Goal: Task Accomplishment & Management: Manage account settings

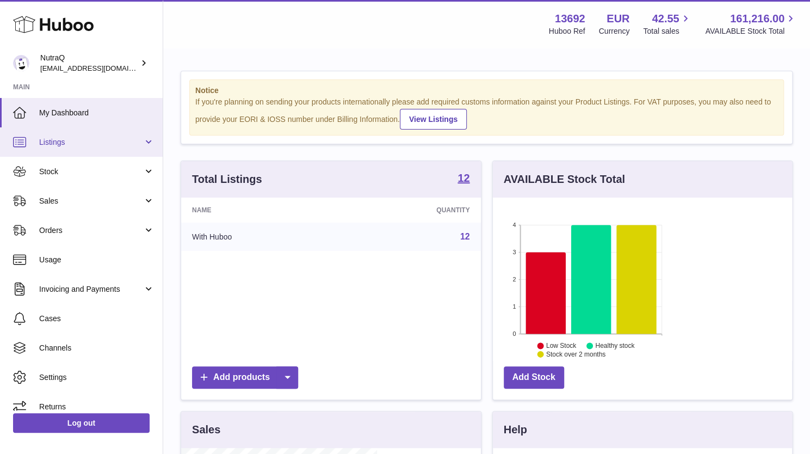
scroll to position [170, 196]
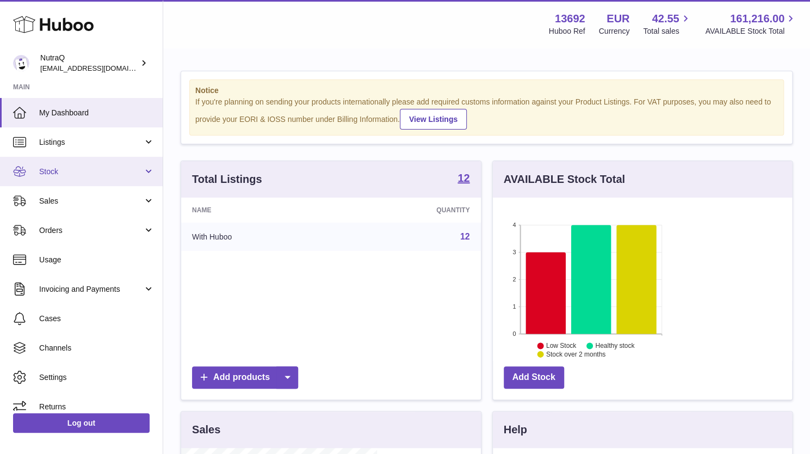
click at [53, 167] on span "Stock" at bounding box center [91, 171] width 104 height 10
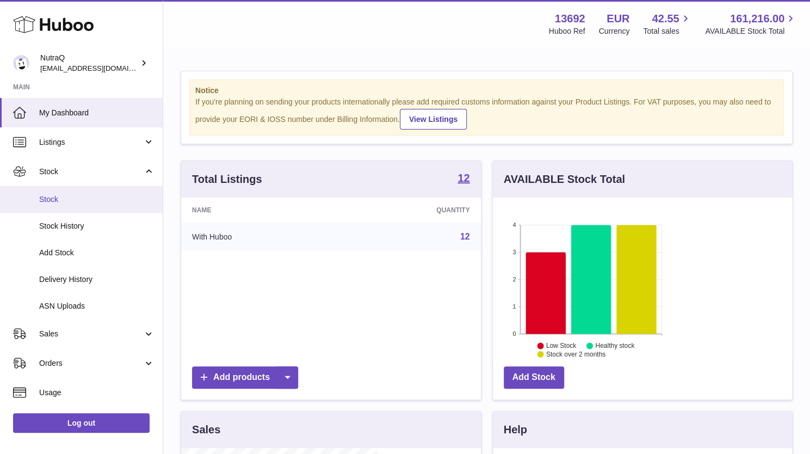
click at [66, 196] on span "Stock" at bounding box center [96, 199] width 115 height 10
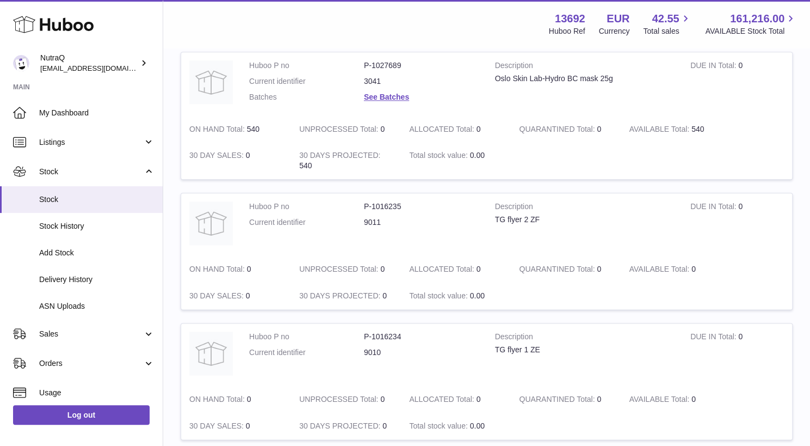
scroll to position [728, 0]
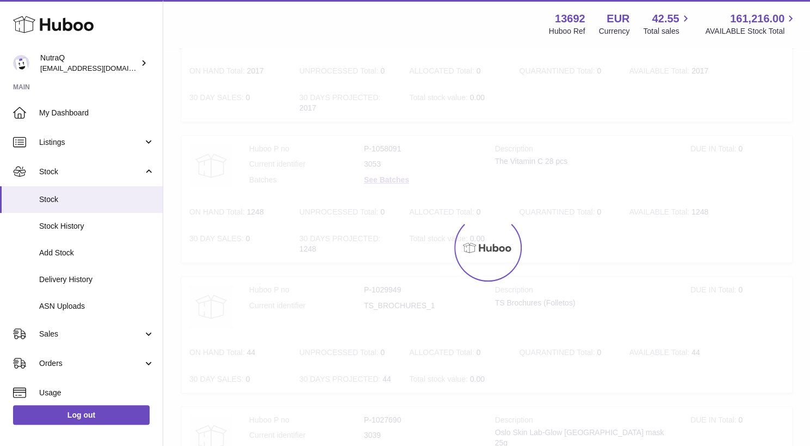
scroll to position [49, 0]
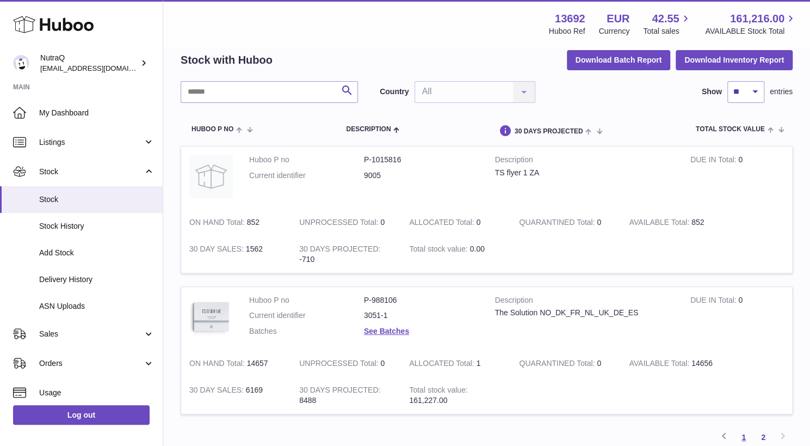
click at [741, 427] on link "1" at bounding box center [744, 437] width 20 height 20
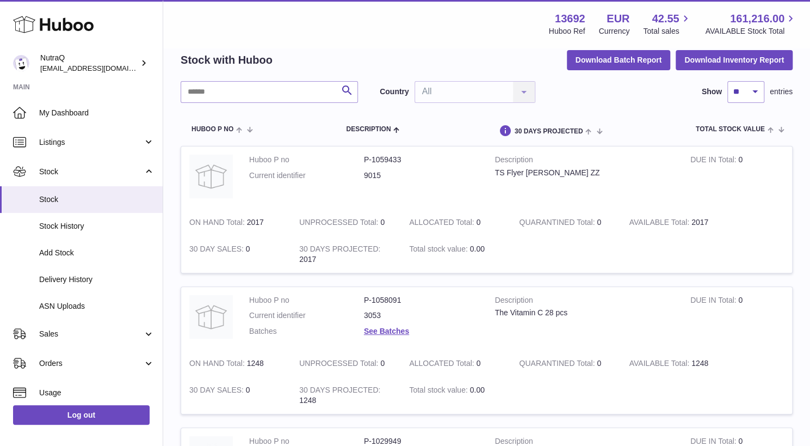
click at [487, 209] on td "Description TS Flyer [PERSON_NAME] ZZ" at bounding box center [584, 177] width 195 height 63
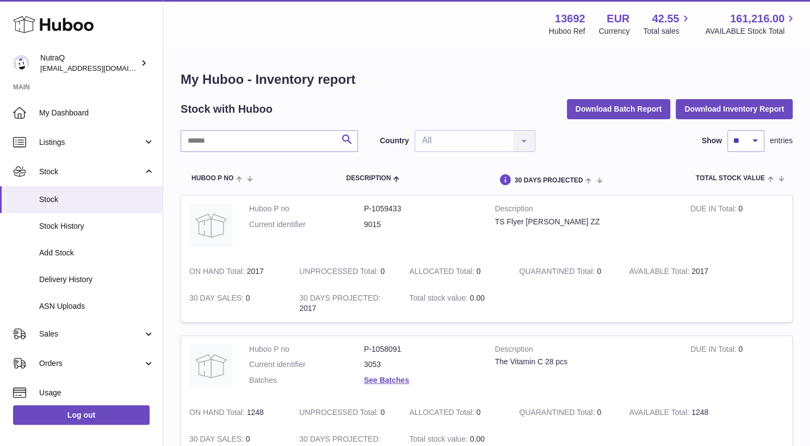
click at [487, 257] on td "Description TS Flyer [PERSON_NAME] ZZ" at bounding box center [584, 226] width 195 height 63
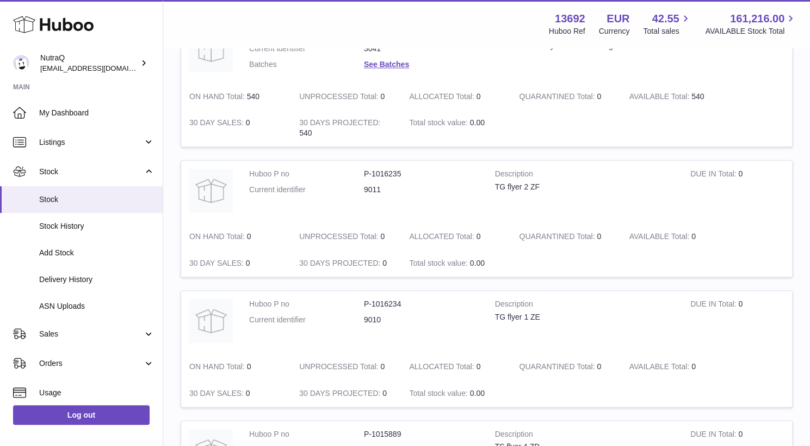
scroll to position [728, 0]
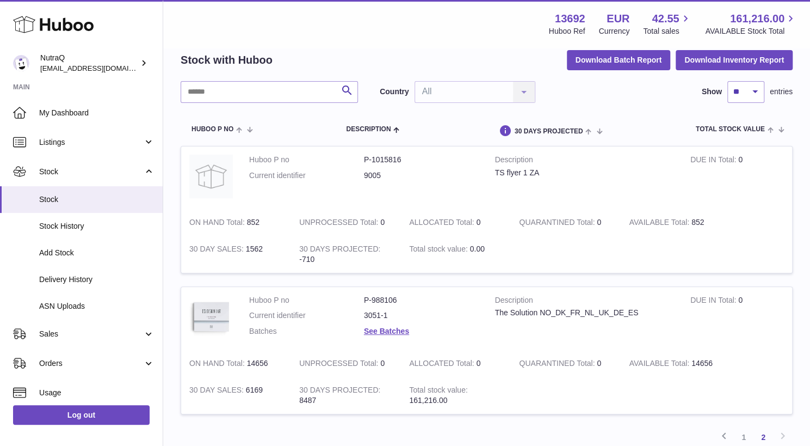
scroll to position [53, 0]
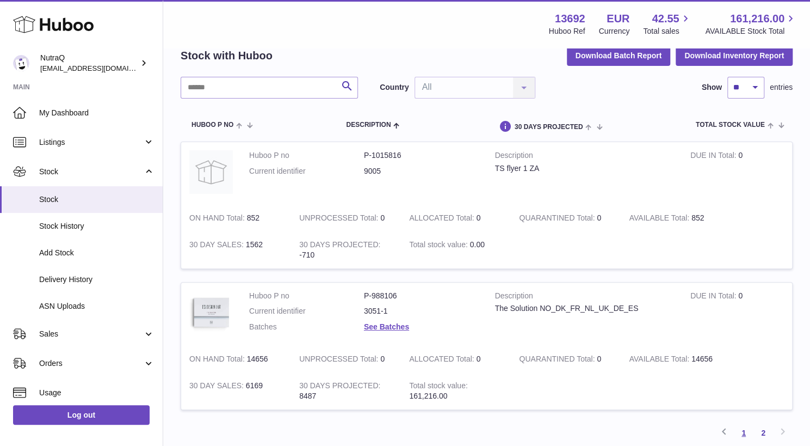
click at [743, 423] on link "1" at bounding box center [744, 433] width 20 height 20
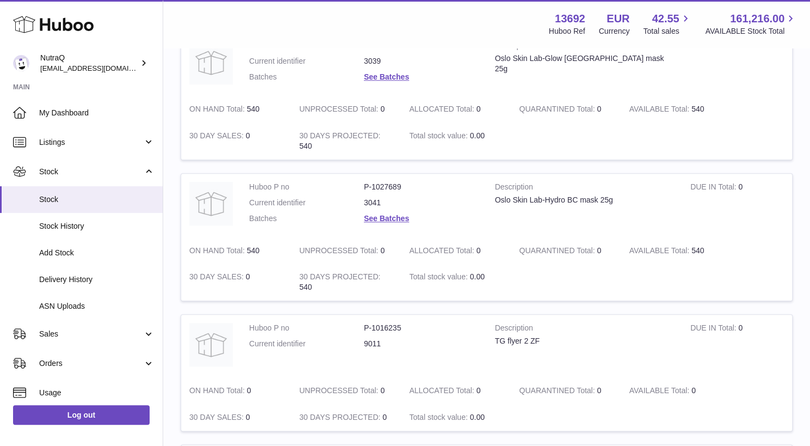
scroll to position [728, 0]
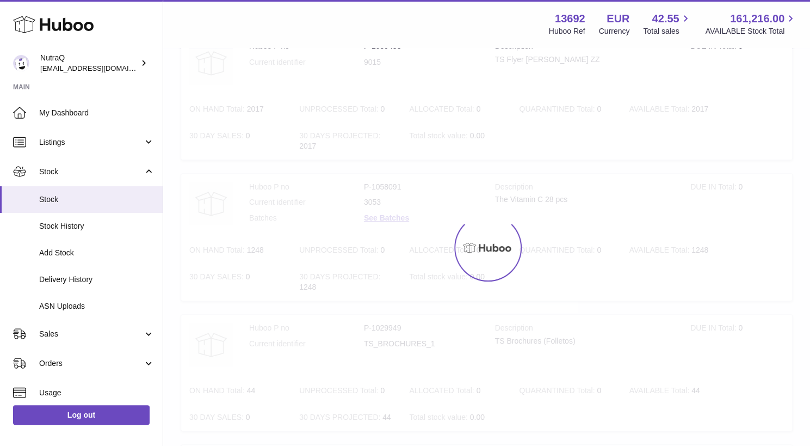
scroll to position [49, 0]
